Goal: Feedback & Contribution: Leave review/rating

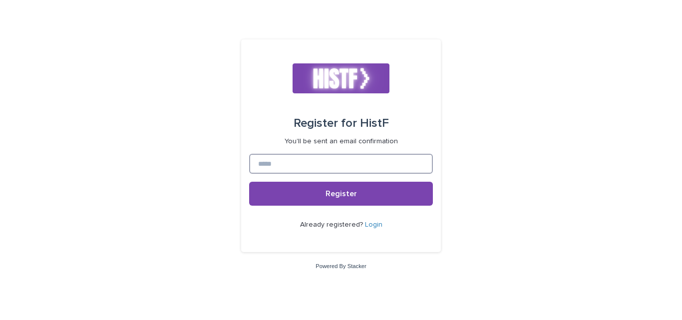
drag, startPoint x: 0, startPoint y: 0, endPoint x: 355, endPoint y: 160, distance: 389.6
click at [355, 161] on input at bounding box center [341, 164] width 184 height 20
type input "**********"
click at [249, 182] on button "Register" at bounding box center [341, 194] width 184 height 24
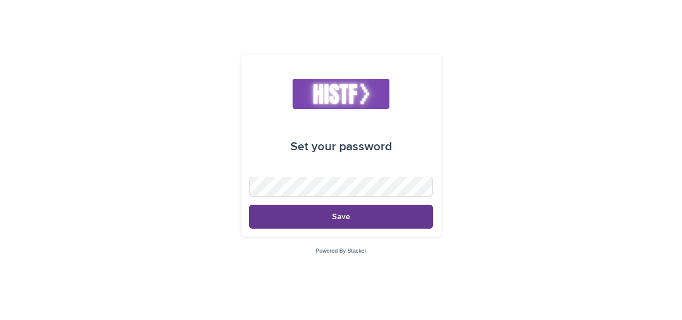
click at [277, 220] on button "Save" at bounding box center [341, 217] width 184 height 24
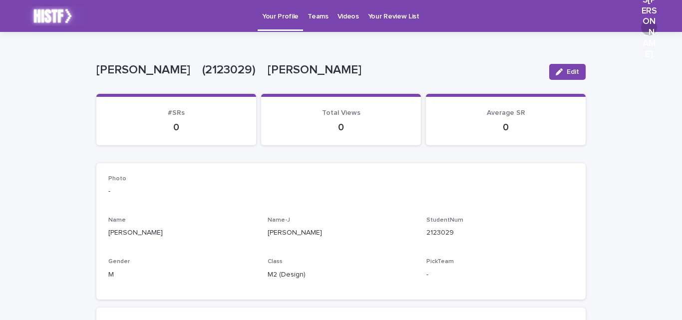
click at [313, 15] on p "Teams" at bounding box center [318, 10] width 20 height 21
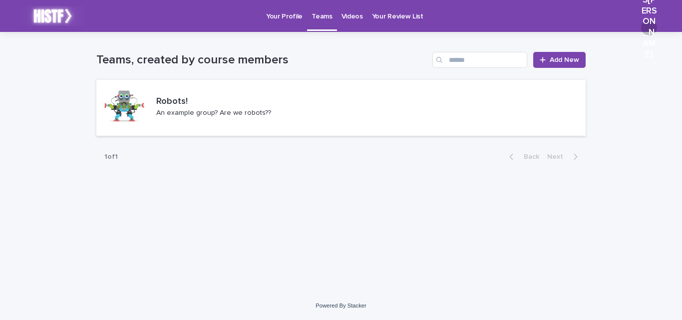
click at [346, 16] on p "Videos" at bounding box center [352, 10] width 21 height 21
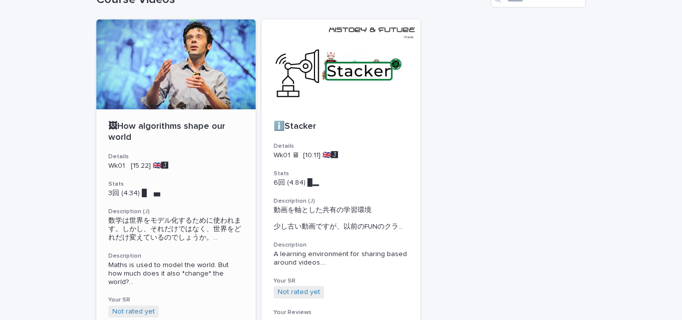
scroll to position [83, 0]
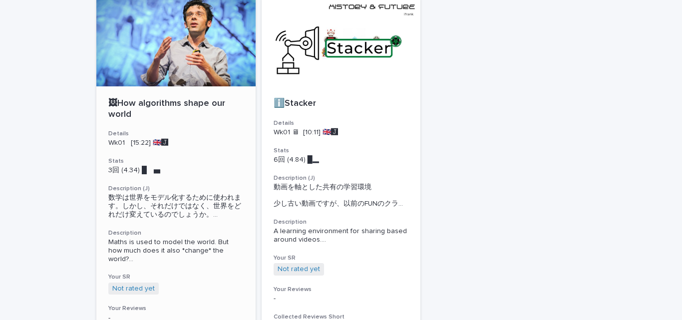
click at [203, 164] on div "3回 (4.34) █　▅" at bounding box center [175, 169] width 135 height 10
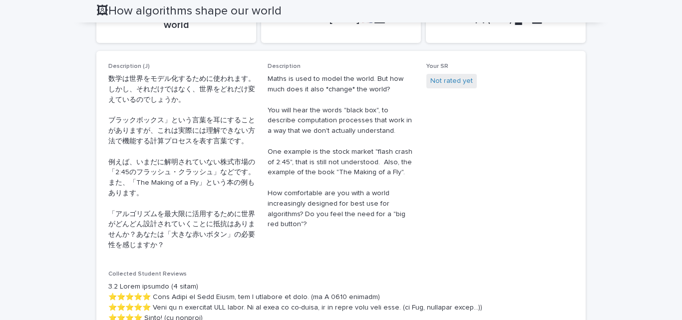
scroll to position [300, 0]
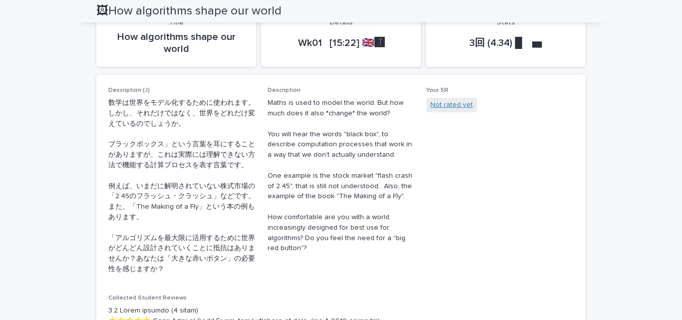
click at [447, 105] on link "Not rated yet" at bounding box center [451, 105] width 42 height 10
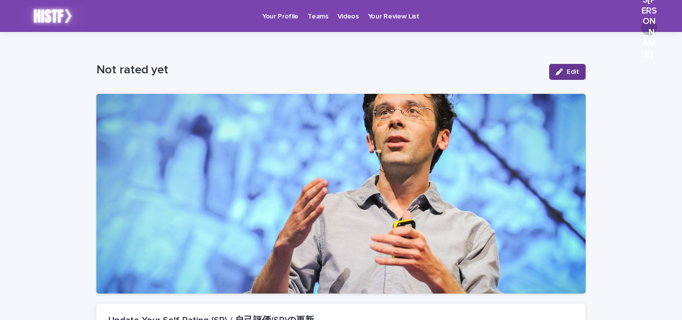
click at [558, 74] on icon "button" at bounding box center [559, 71] width 7 height 7
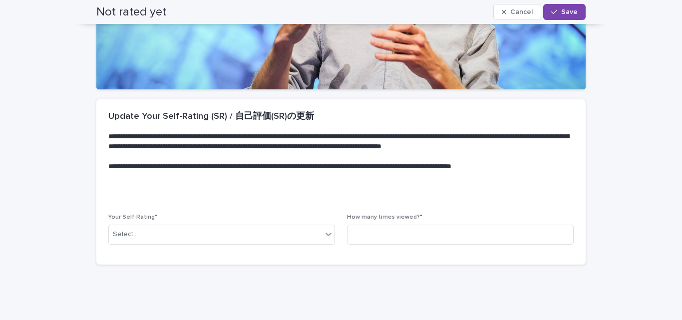
scroll to position [235, 0]
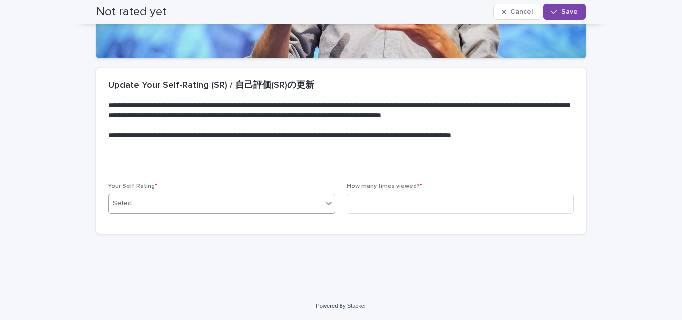
click at [202, 207] on div "Select..." at bounding box center [215, 203] width 213 height 16
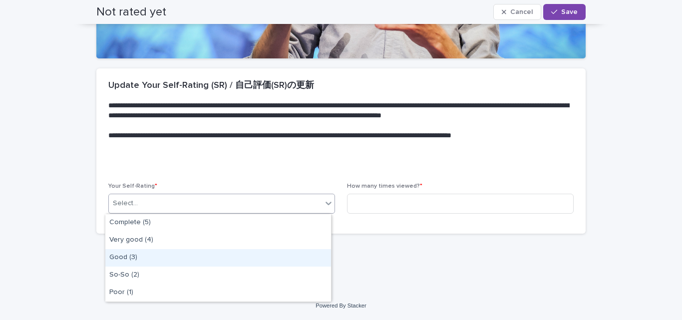
click at [168, 257] on div "Good (3)" at bounding box center [218, 257] width 226 height 17
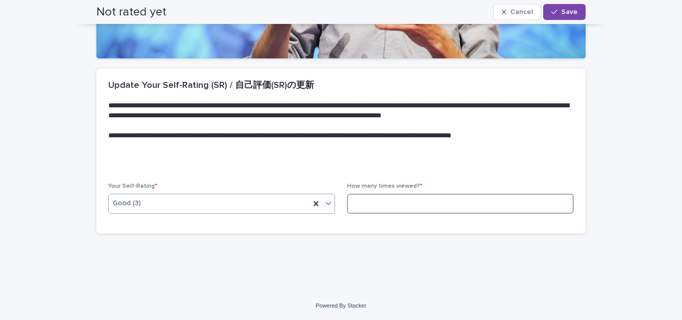
click at [449, 208] on input at bounding box center [460, 204] width 227 height 20
type input "**"
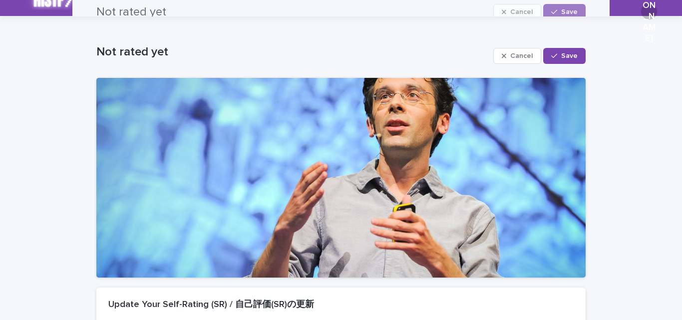
scroll to position [0, 0]
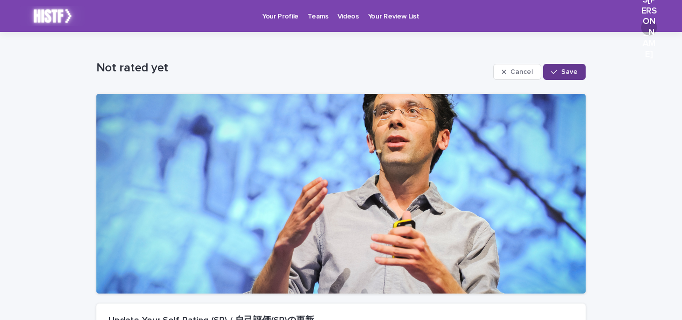
click at [566, 72] on span "Save" at bounding box center [569, 71] width 16 height 7
click at [558, 74] on icon "button" at bounding box center [559, 71] width 7 height 7
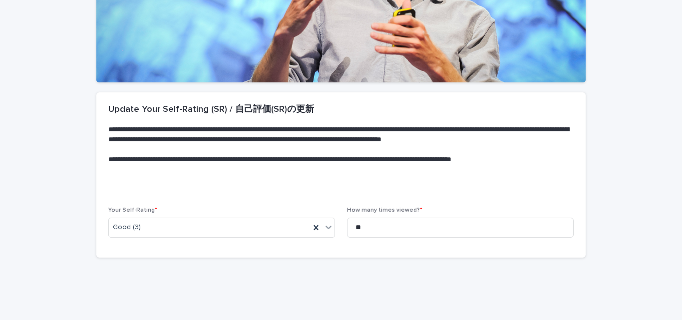
scroll to position [235, 0]
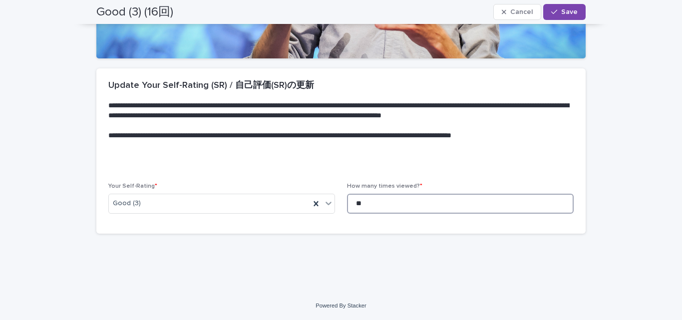
click at [377, 204] on input "**" at bounding box center [460, 204] width 227 height 20
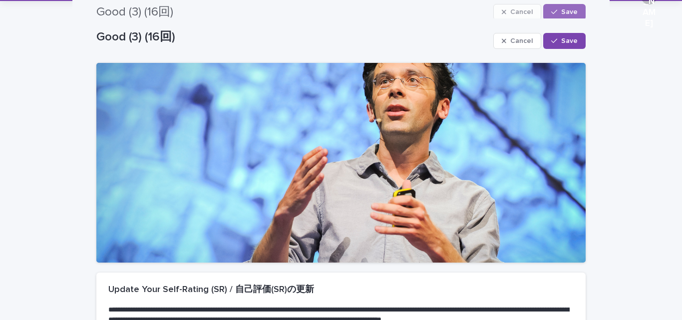
scroll to position [0, 0]
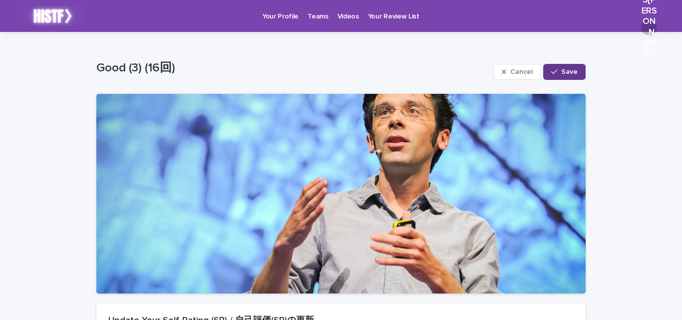
type input "*"
click at [569, 68] on button "Save" at bounding box center [564, 72] width 42 height 16
click at [343, 16] on p "Videos" at bounding box center [348, 10] width 21 height 21
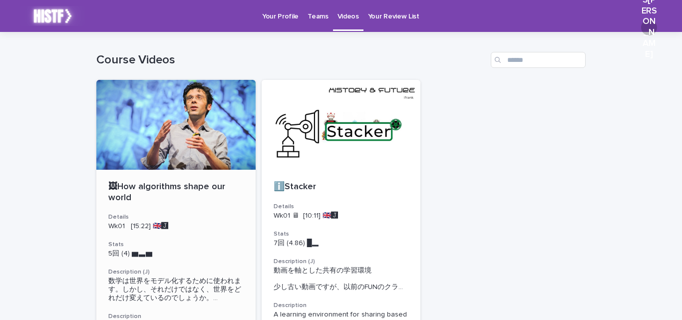
scroll to position [83, 0]
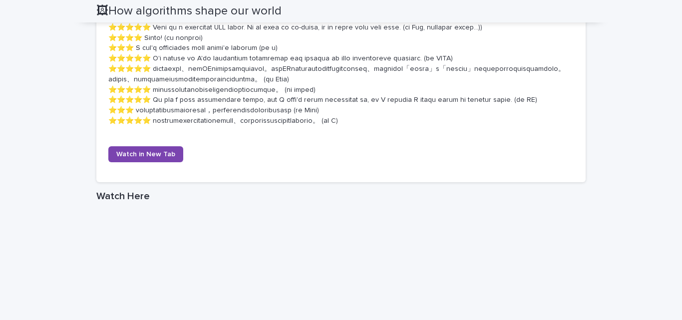
scroll to position [582, 0]
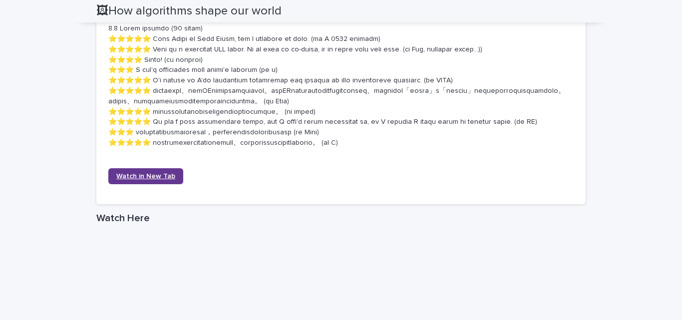
click at [150, 180] on span "Watch in New Tab" at bounding box center [145, 176] width 59 height 7
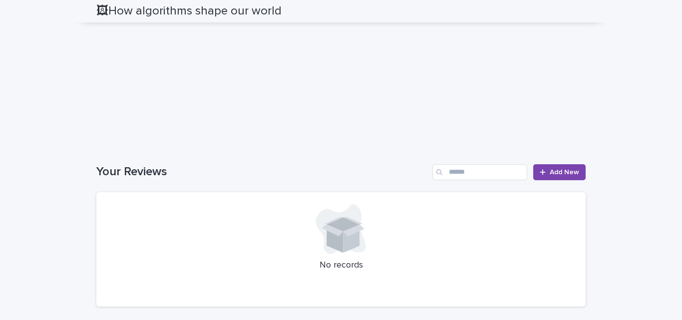
scroll to position [1024, 0]
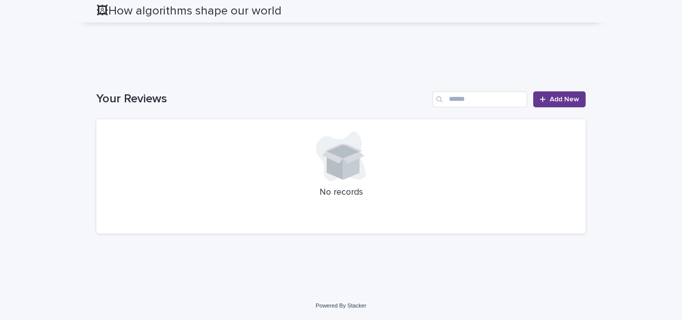
click at [551, 100] on span "Add New" at bounding box center [564, 99] width 29 height 7
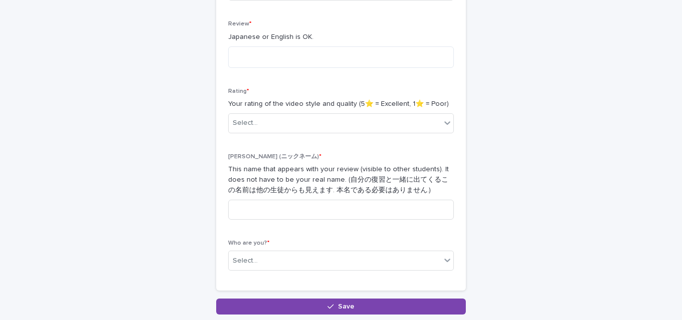
scroll to position [250, 0]
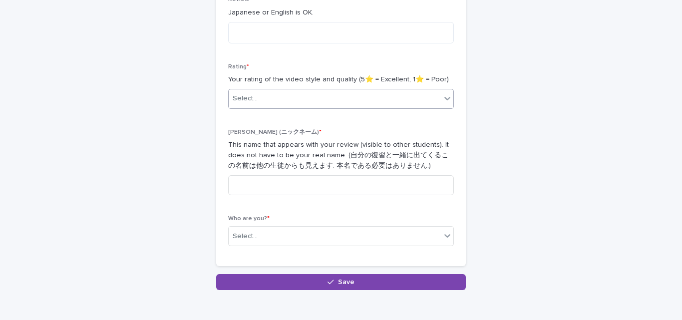
click at [285, 98] on div "Select..." at bounding box center [335, 98] width 212 height 16
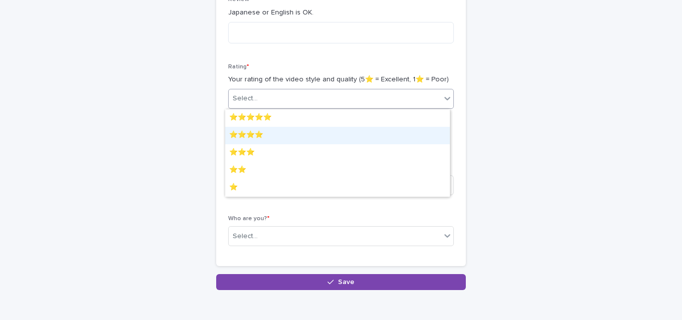
click at [278, 132] on div "⭐️⭐️⭐️⭐️" at bounding box center [337, 135] width 225 height 17
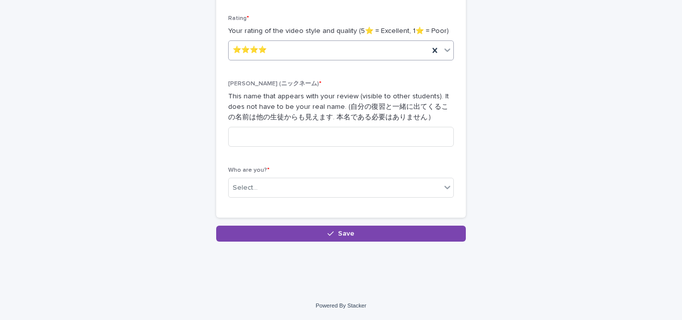
scroll to position [215, 0]
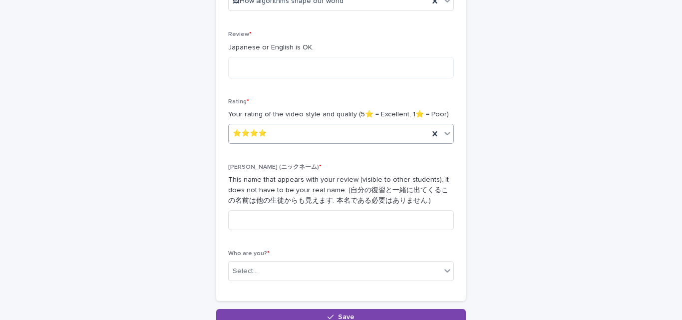
click at [347, 130] on div "⭐️⭐️⭐️⭐️" at bounding box center [329, 133] width 200 height 16
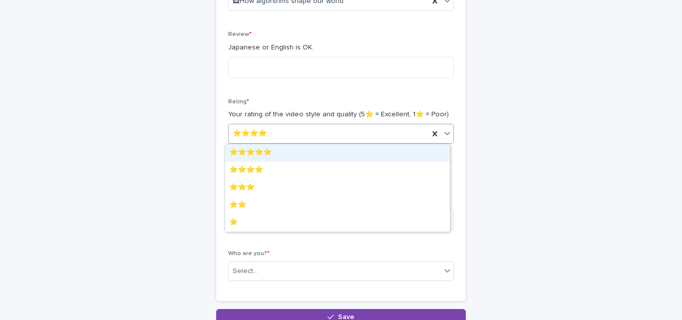
click at [302, 149] on div "⭐️⭐️⭐️⭐️⭐️" at bounding box center [337, 152] width 225 height 17
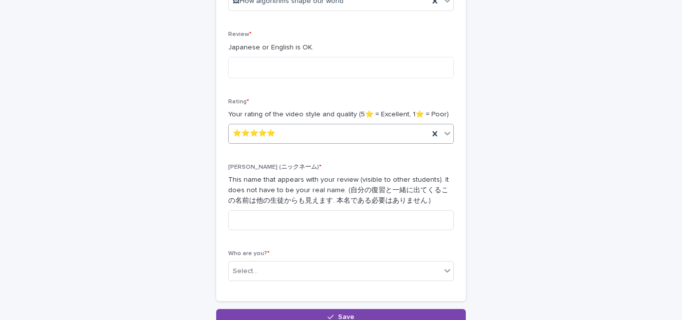
scroll to position [298, 0]
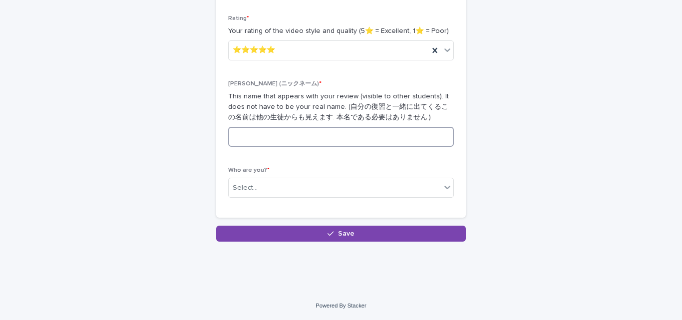
click at [318, 140] on input at bounding box center [341, 137] width 226 height 20
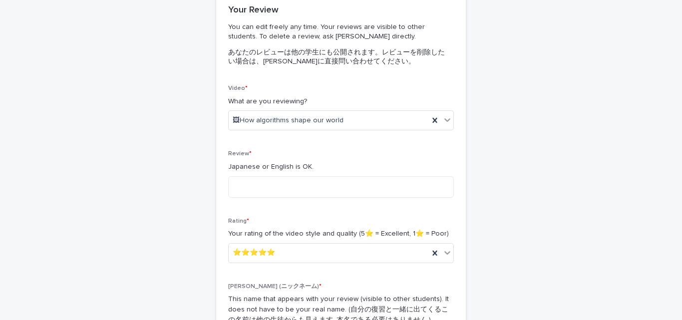
scroll to position [132, 0]
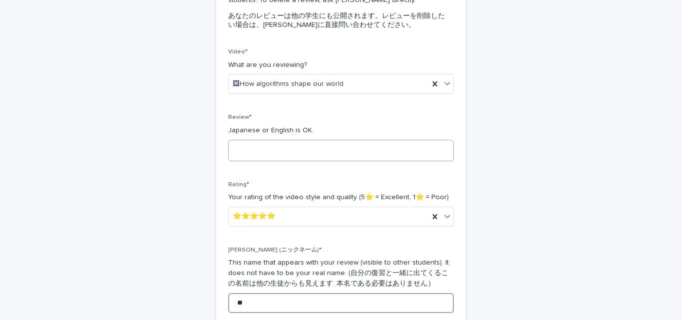
type input "**"
click at [277, 150] on textarea at bounding box center [341, 150] width 226 height 21
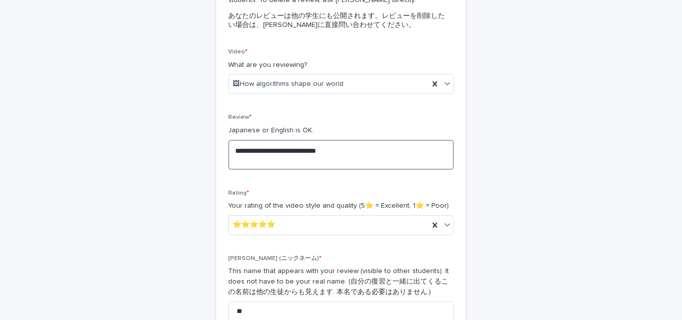
click at [276, 159] on textarea "**********" at bounding box center [341, 155] width 226 height 30
click at [303, 162] on textarea "**********" at bounding box center [341, 155] width 226 height 30
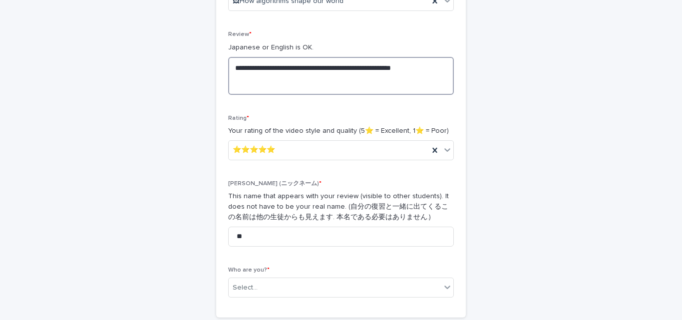
scroll to position [298, 0]
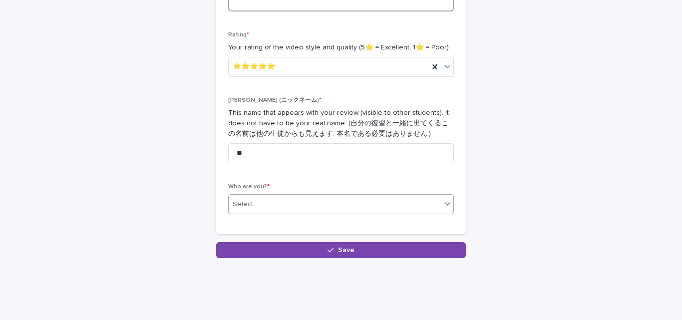
type textarea "**********"
click at [412, 199] on div "Select..." at bounding box center [335, 204] width 212 height 16
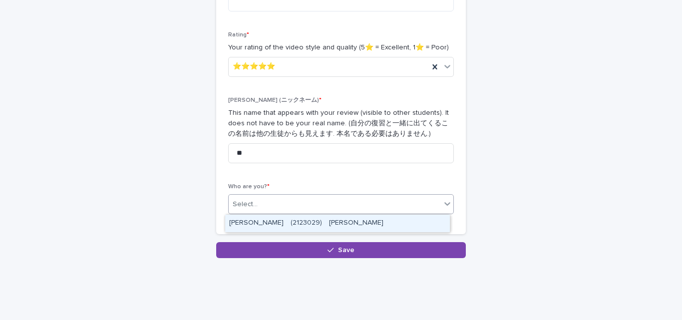
click at [349, 224] on div "Sato Yusuke　(2123029)　佐藤 優介" at bounding box center [337, 223] width 225 height 17
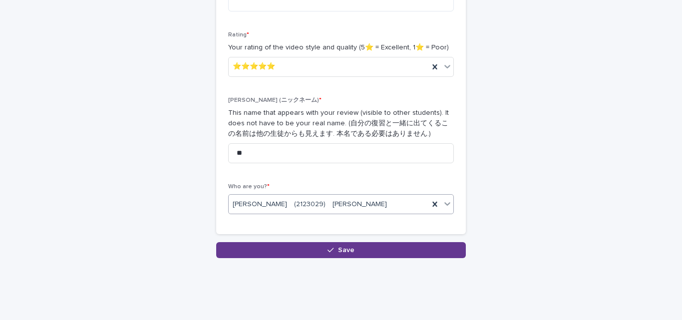
click at [375, 249] on button "Save" at bounding box center [341, 250] width 250 height 16
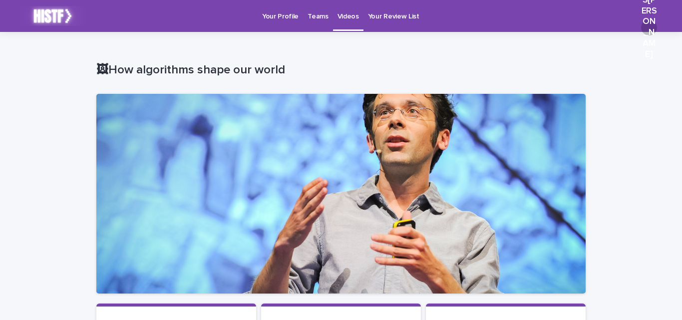
click at [339, 18] on p "Videos" at bounding box center [348, 10] width 21 height 21
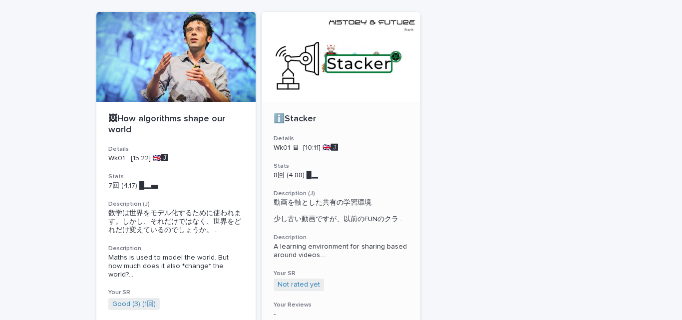
scroll to position [151, 0]
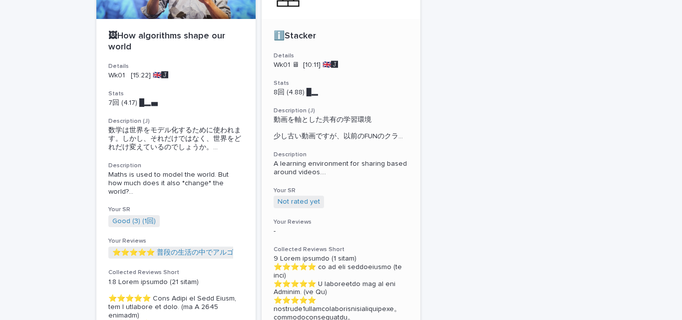
click at [326, 82] on h3 "Stats" at bounding box center [341, 83] width 135 height 8
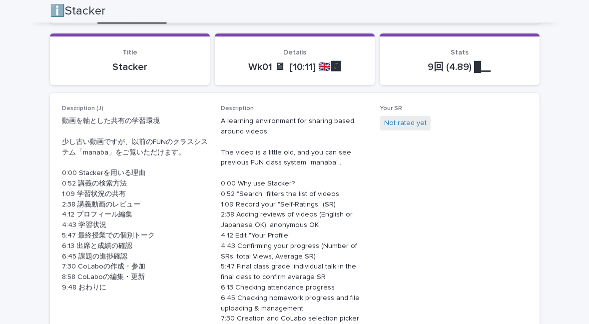
scroll to position [250, 0]
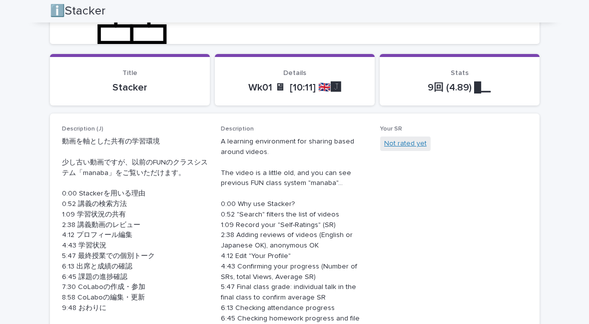
click at [396, 139] on link "Not rated yet" at bounding box center [405, 143] width 42 height 10
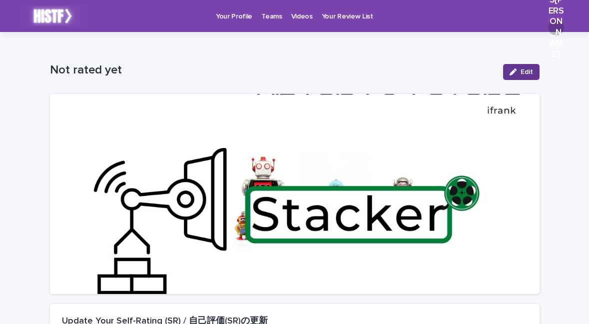
click at [520, 74] on span "Edit" at bounding box center [526, 71] width 12 height 7
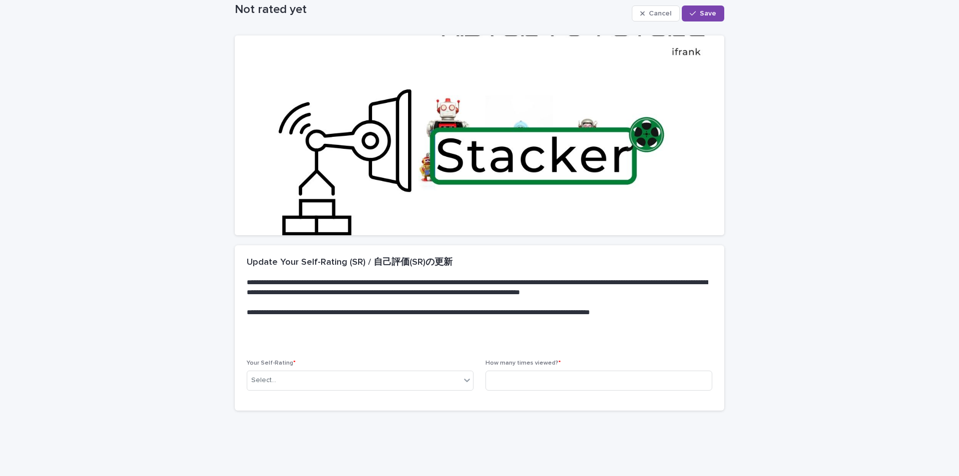
scroll to position [79, 0]
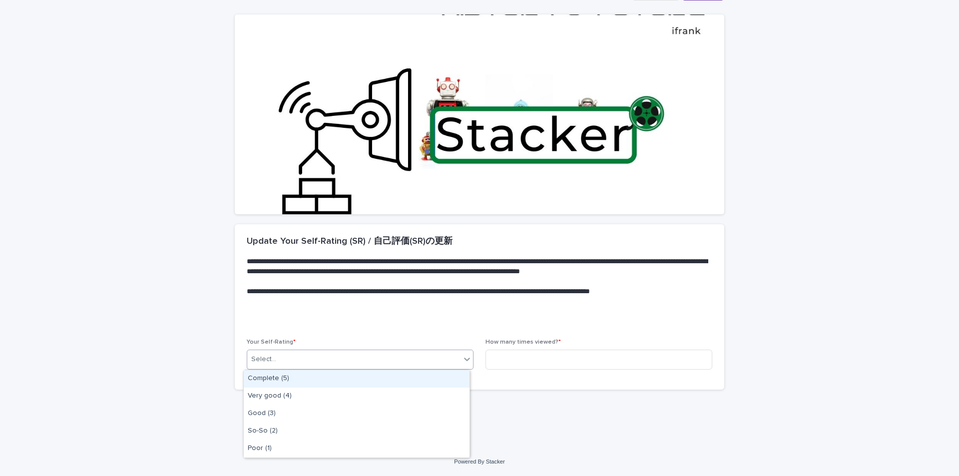
click at [462, 320] on icon at bounding box center [467, 359] width 10 height 10
click at [293, 320] on div "Complete (5)" at bounding box center [357, 378] width 226 height 17
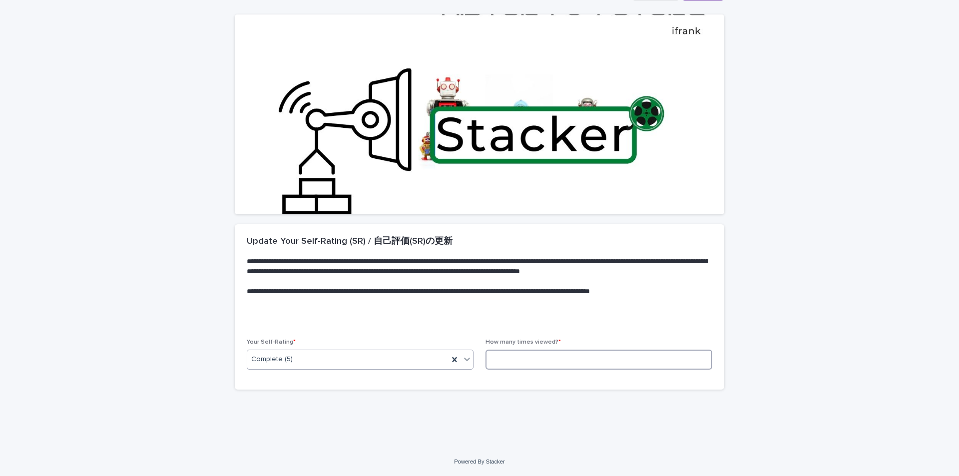
click at [564, 320] on input at bounding box center [598, 360] width 227 height 20
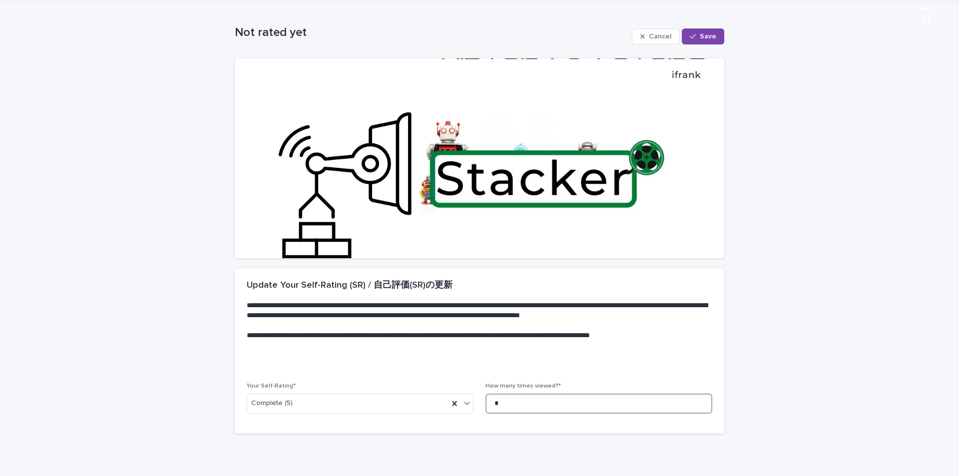
scroll to position [0, 0]
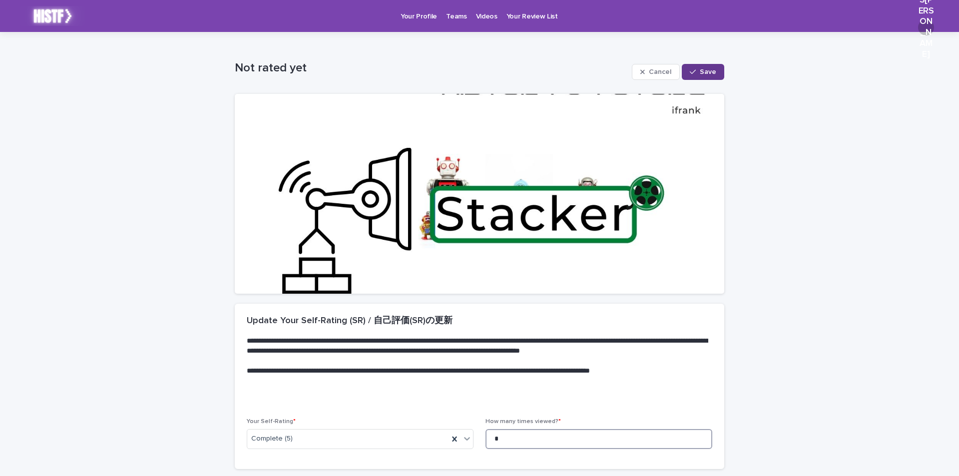
type input "*"
click at [682, 74] on div "button" at bounding box center [695, 71] width 10 height 7
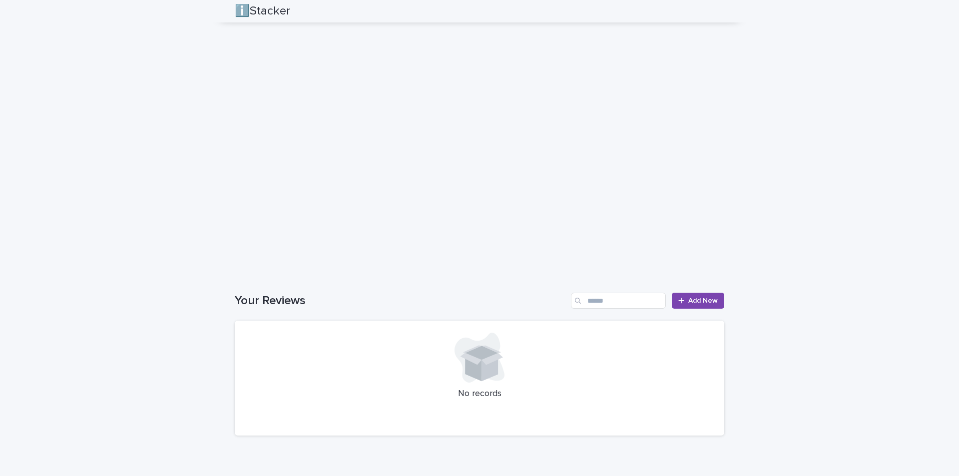
scroll to position [832, 0]
click at [682, 303] on span "Add New" at bounding box center [702, 299] width 29 height 7
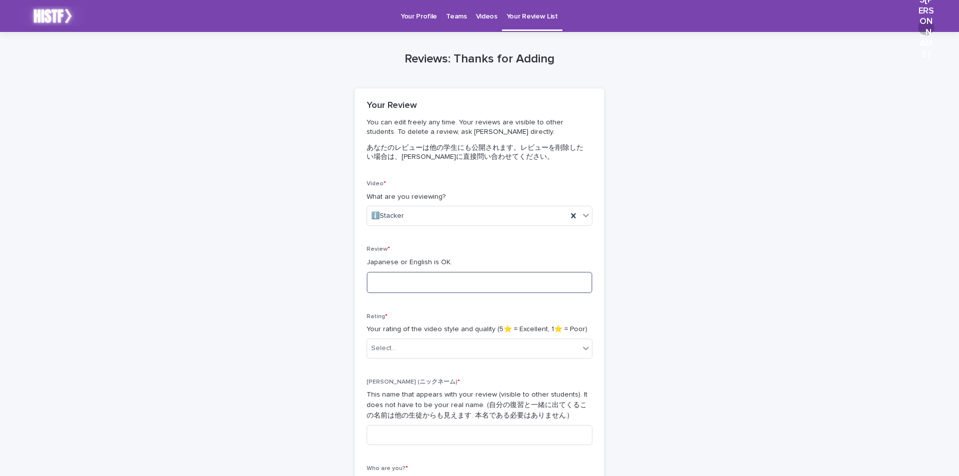
click at [499, 285] on textarea at bounding box center [480, 282] width 226 height 21
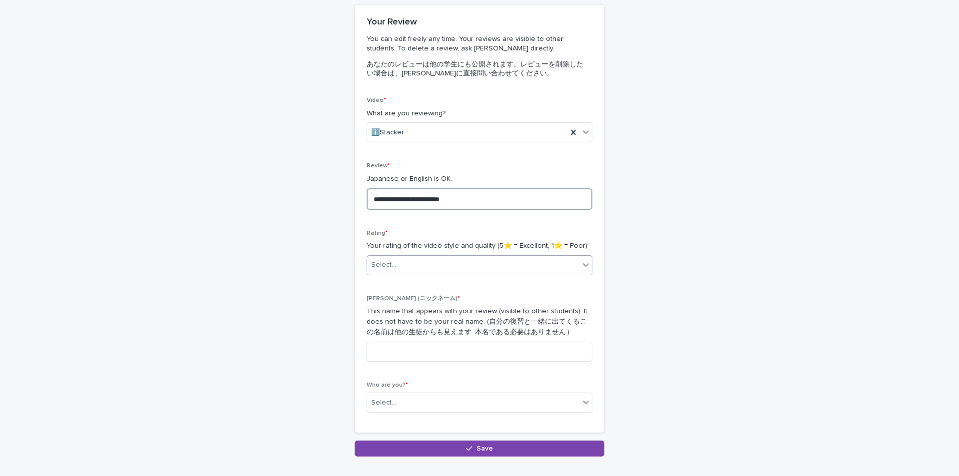
type textarea "**********"
click at [567, 266] on div "Select..." at bounding box center [473, 265] width 212 height 16
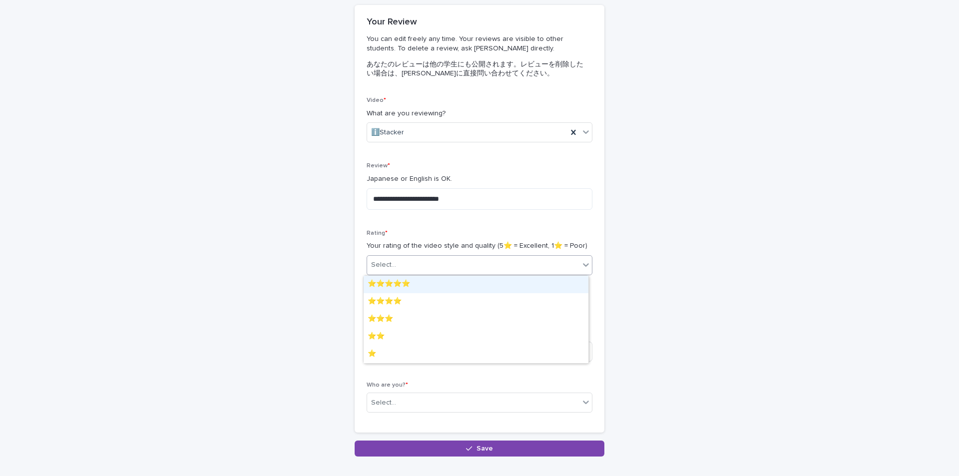
click at [543, 293] on div "⭐️⭐️⭐️⭐️⭐️" at bounding box center [476, 284] width 225 height 17
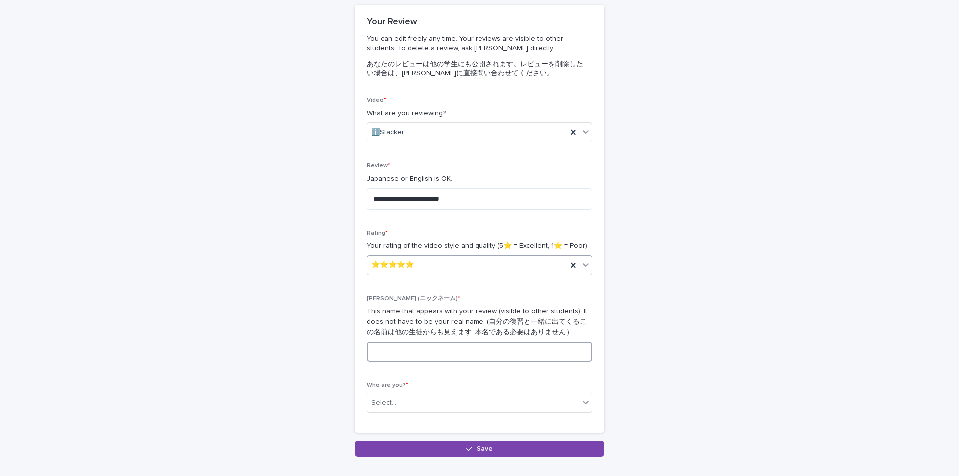
click at [516, 320] on input at bounding box center [480, 352] width 226 height 20
type input "**"
click at [539, 320] on div "Select..." at bounding box center [473, 403] width 212 height 16
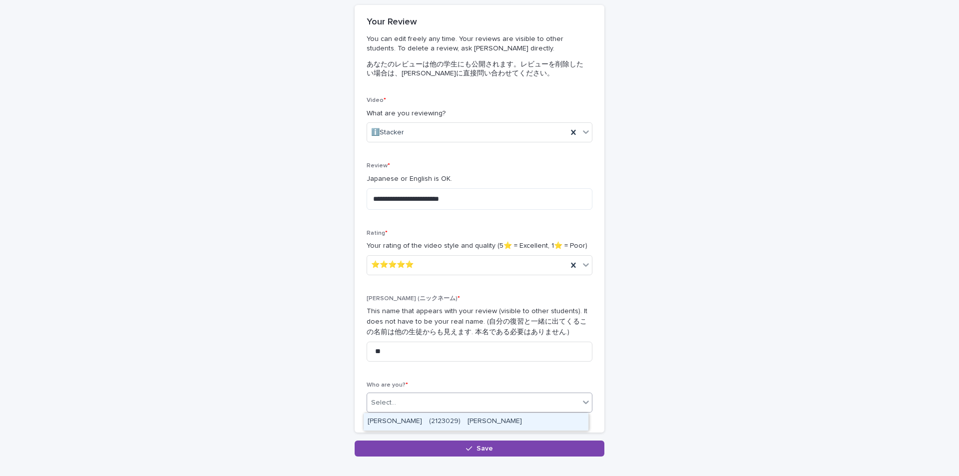
click at [518, 320] on div "Sato Yusuke　(2123029)　佐藤 優介" at bounding box center [476, 421] width 225 height 17
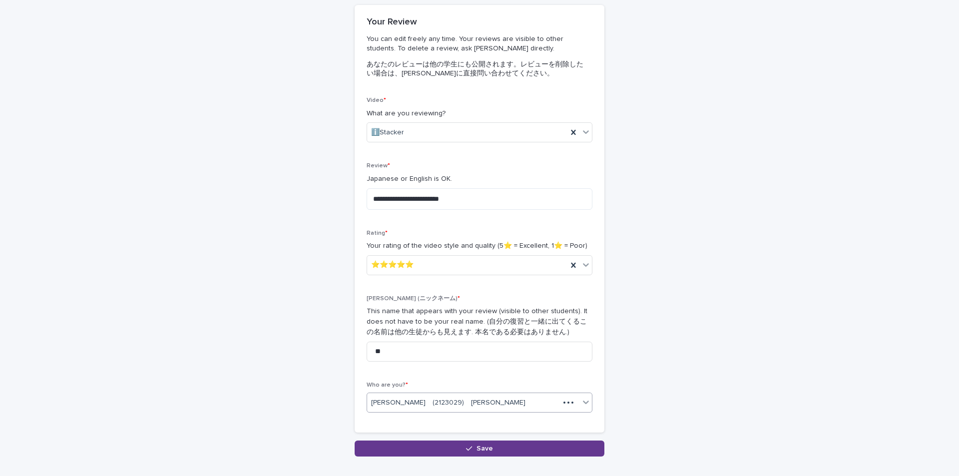
click at [512, 320] on button "Save" at bounding box center [480, 448] width 250 height 16
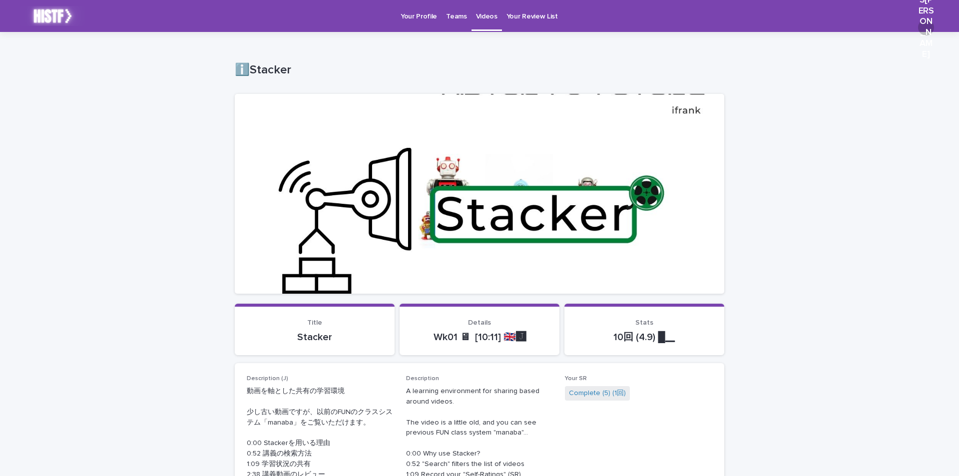
click at [531, 16] on p "Your Review List" at bounding box center [531, 10] width 51 height 21
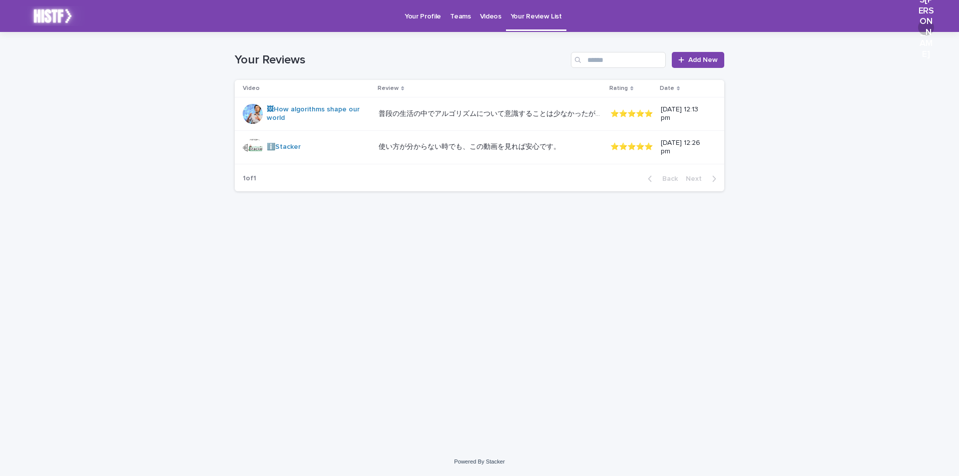
click at [458, 16] on p "Teams" at bounding box center [460, 10] width 20 height 21
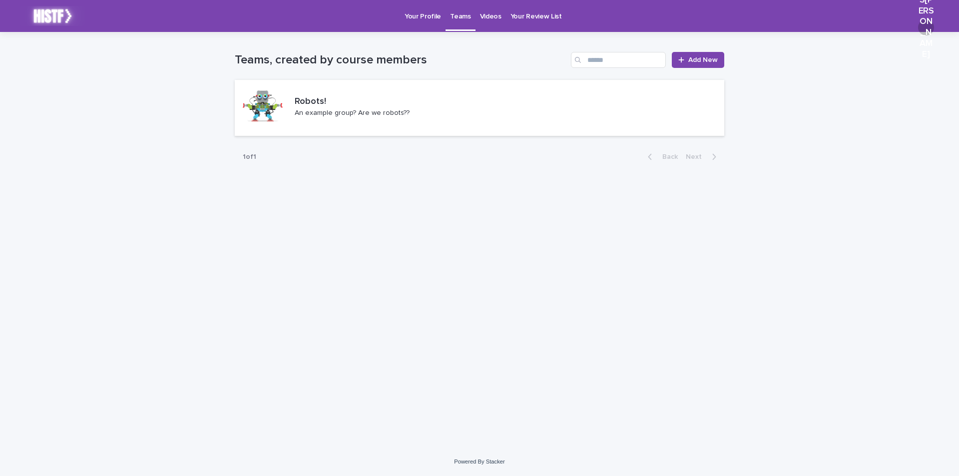
click at [422, 15] on p "Your Profile" at bounding box center [422, 10] width 36 height 21
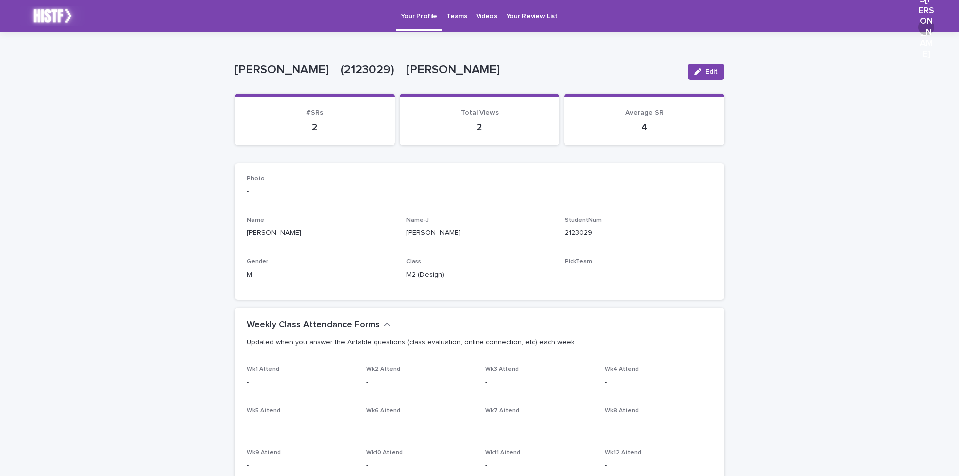
click at [456, 15] on p "Teams" at bounding box center [456, 10] width 20 height 21
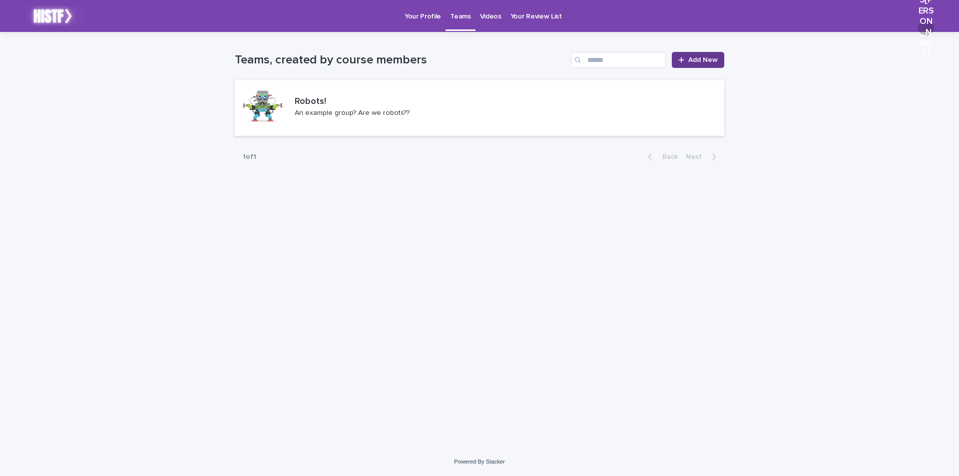
click at [682, 59] on span "Add New" at bounding box center [702, 59] width 29 height 7
click at [416, 14] on p "Your Profile" at bounding box center [422, 10] width 36 height 21
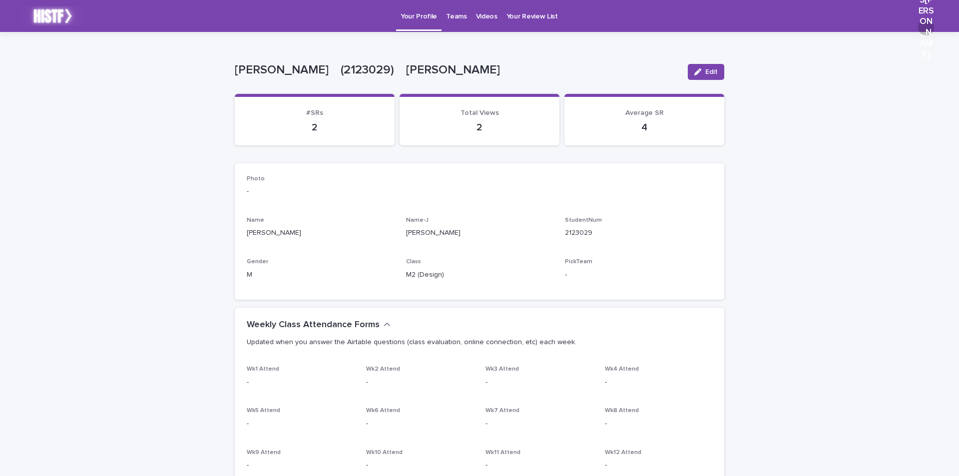
click at [55, 12] on img at bounding box center [52, 16] width 65 height 20
